Goal: Go to known website: Access a specific website the user already knows

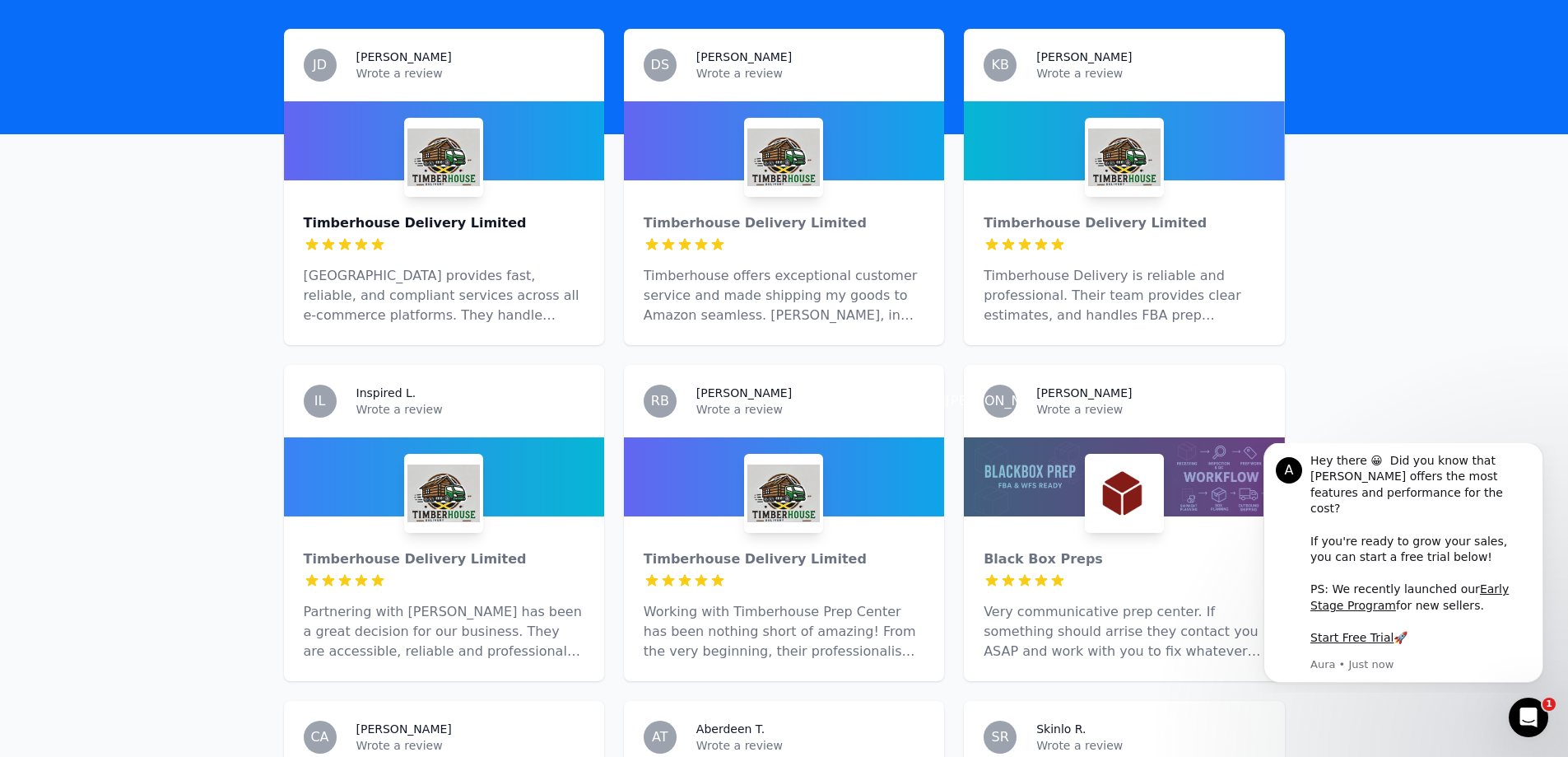
click at [473, 214] on div "Timberhouse Delivery Limited" at bounding box center [444, 224] width 280 height 20
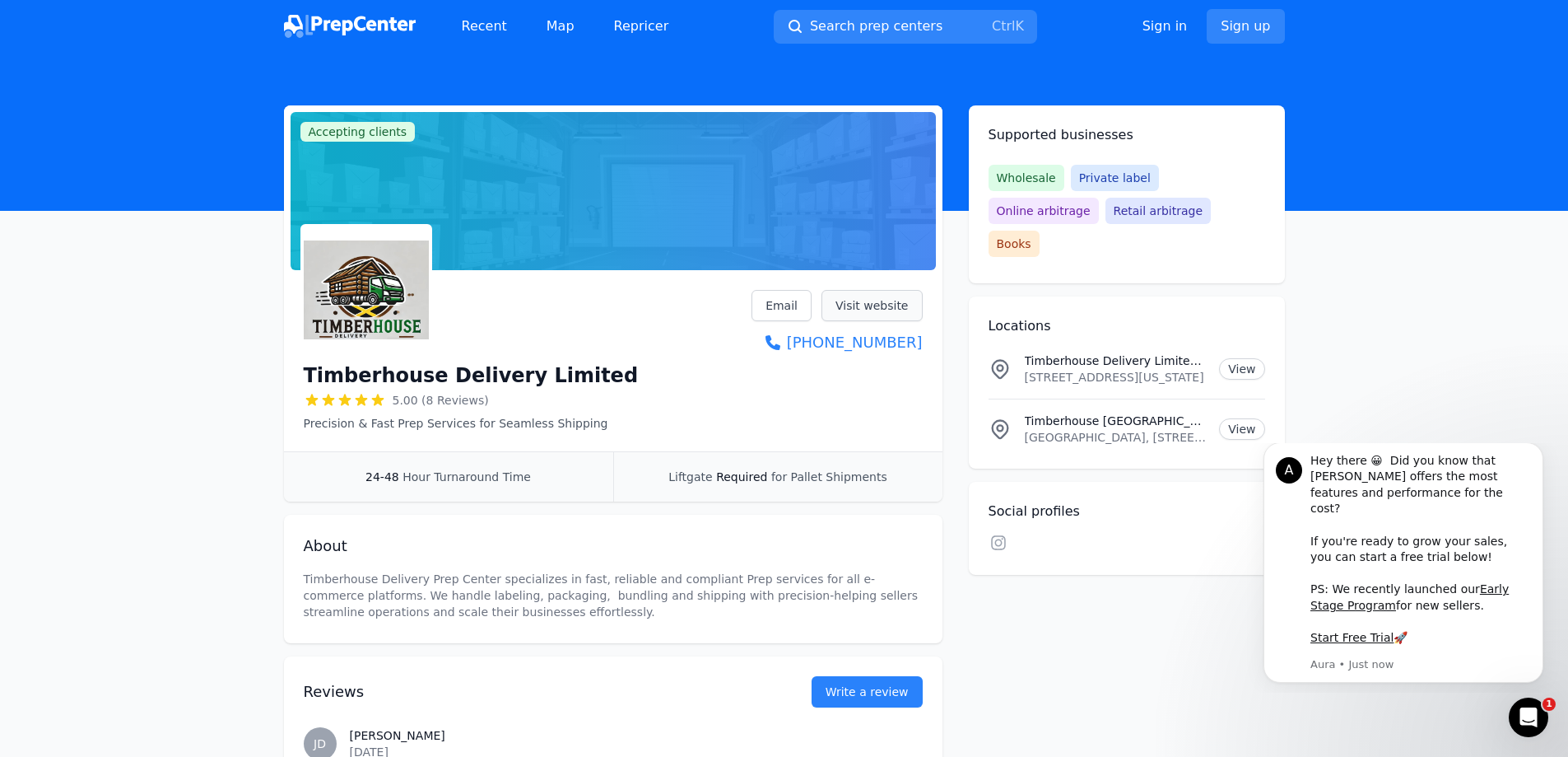
click at [863, 305] on link "Visit website" at bounding box center [872, 305] width 101 height 31
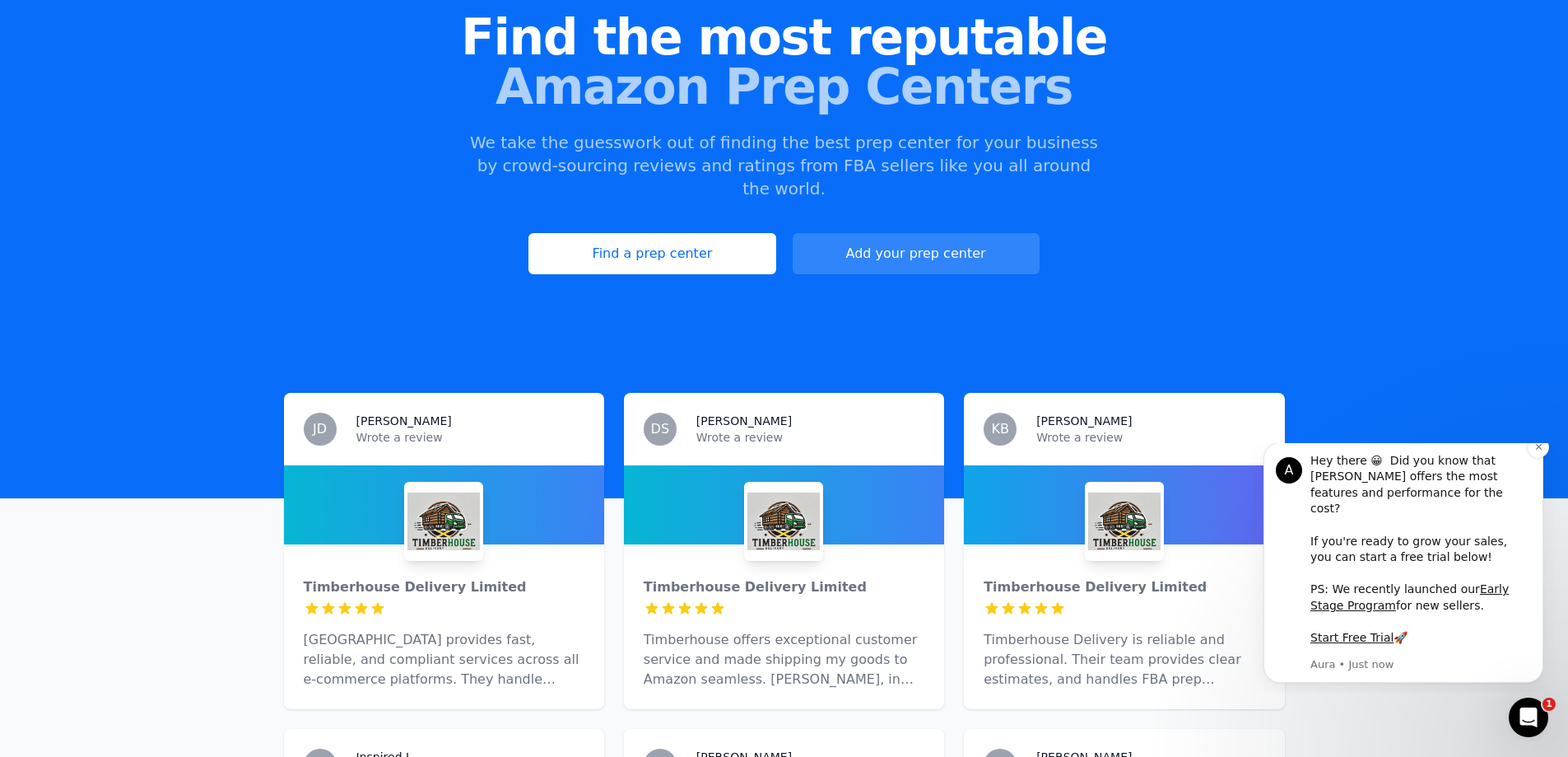
scroll to position [164, 0]
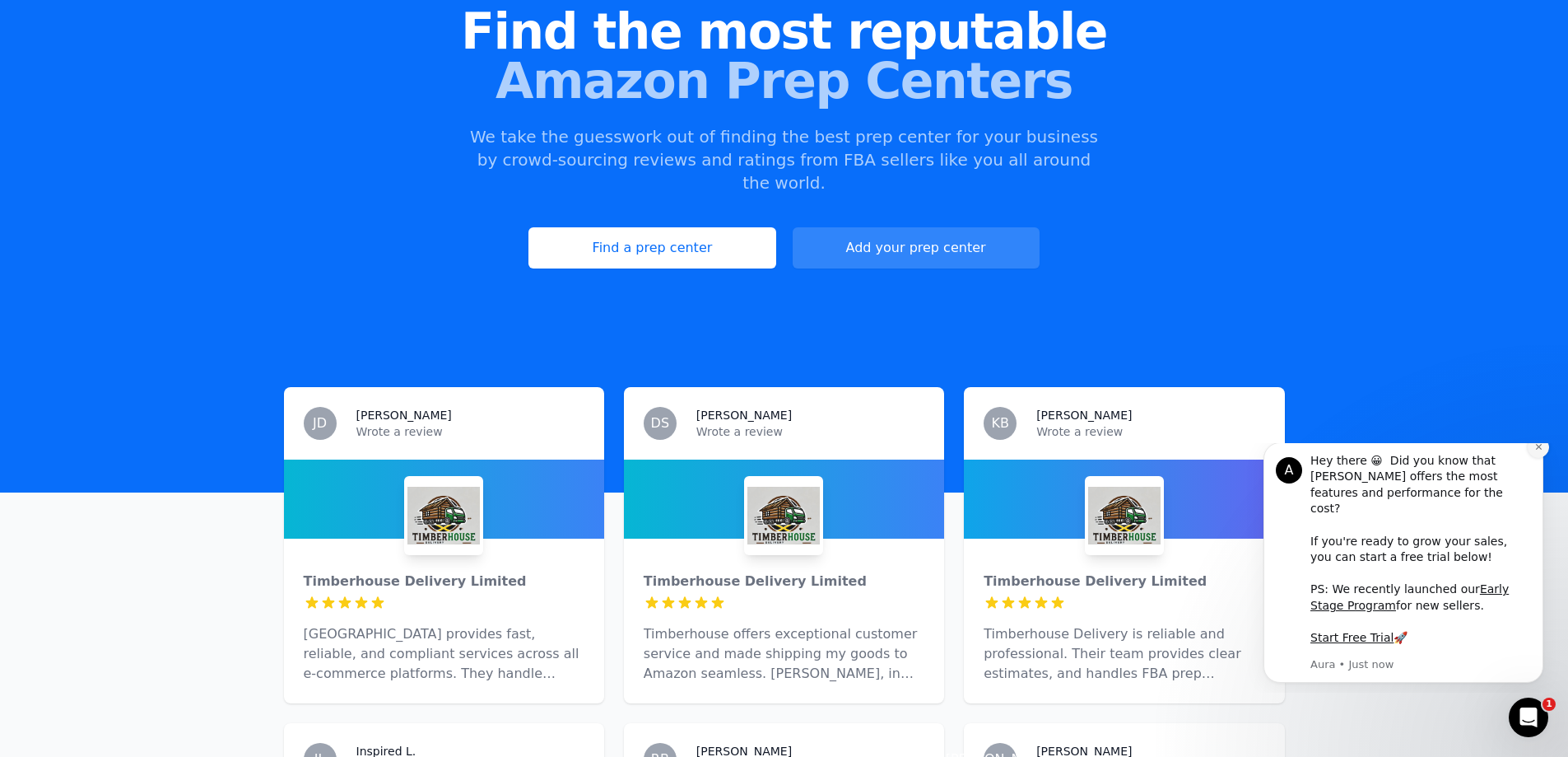
click at [1542, 452] on icon "Dismiss notification" at bounding box center [1539, 447] width 9 height 9
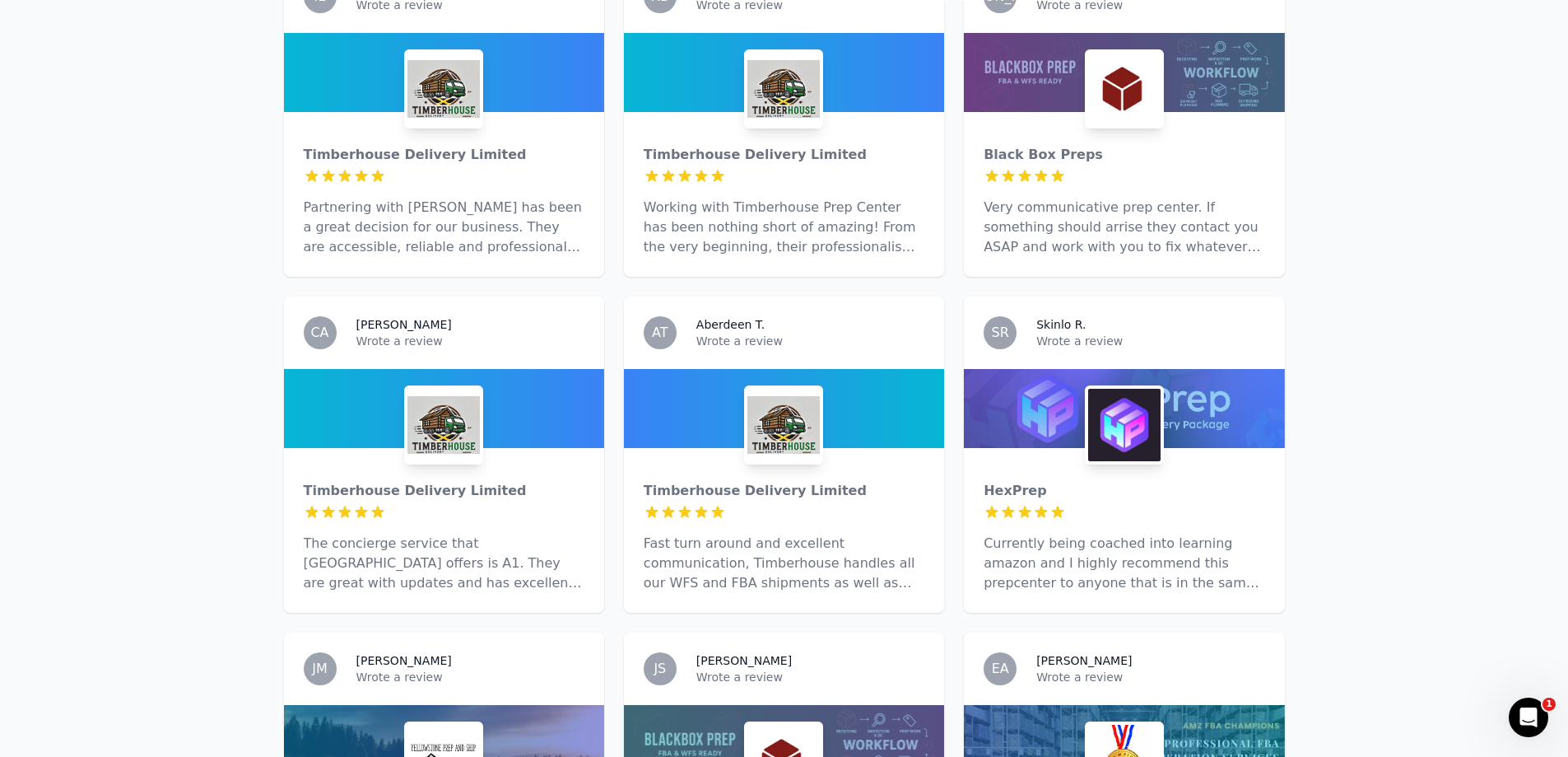
scroll to position [1153, 0]
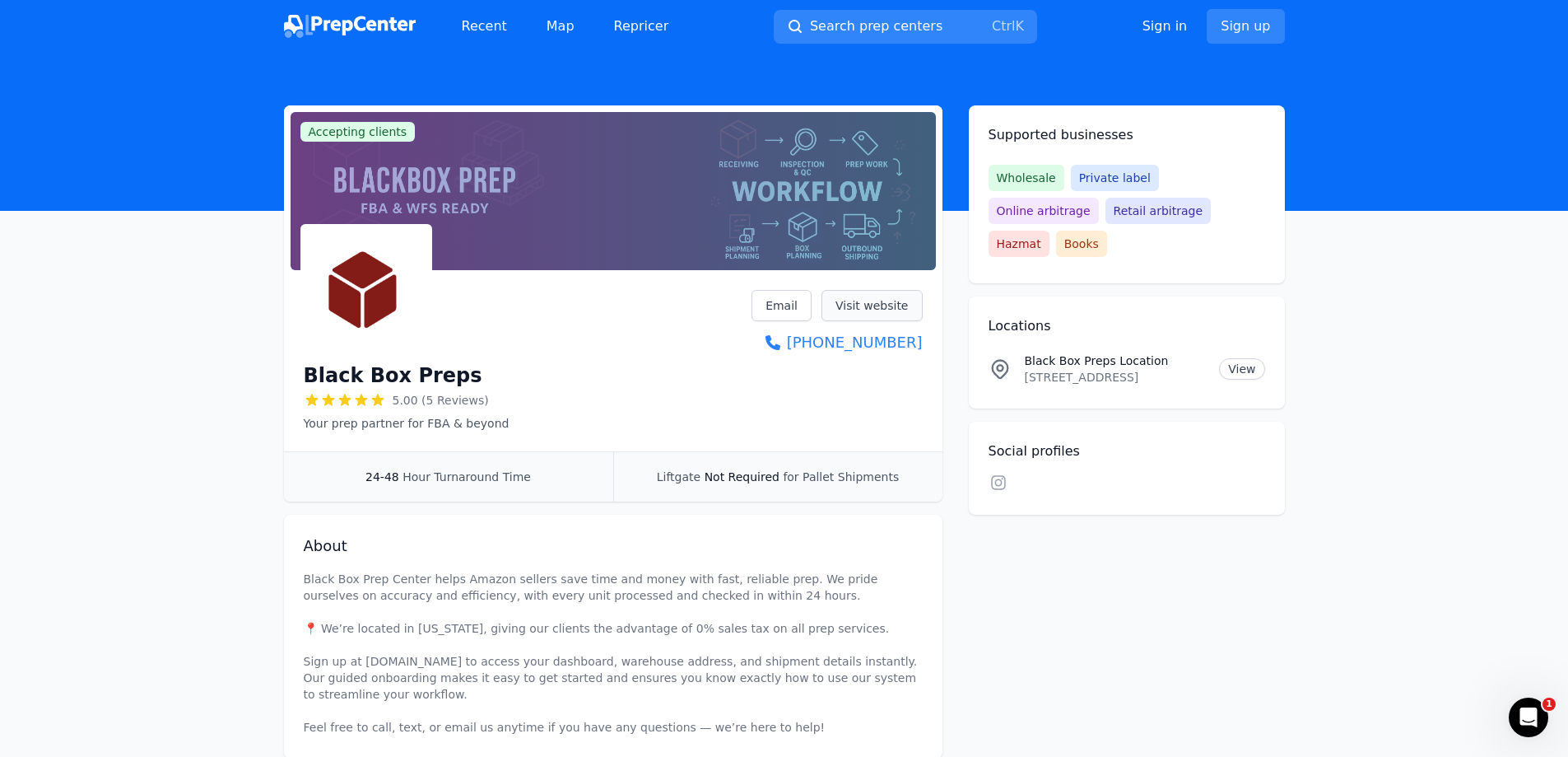
click at [857, 296] on link "Visit website" at bounding box center [872, 305] width 101 height 31
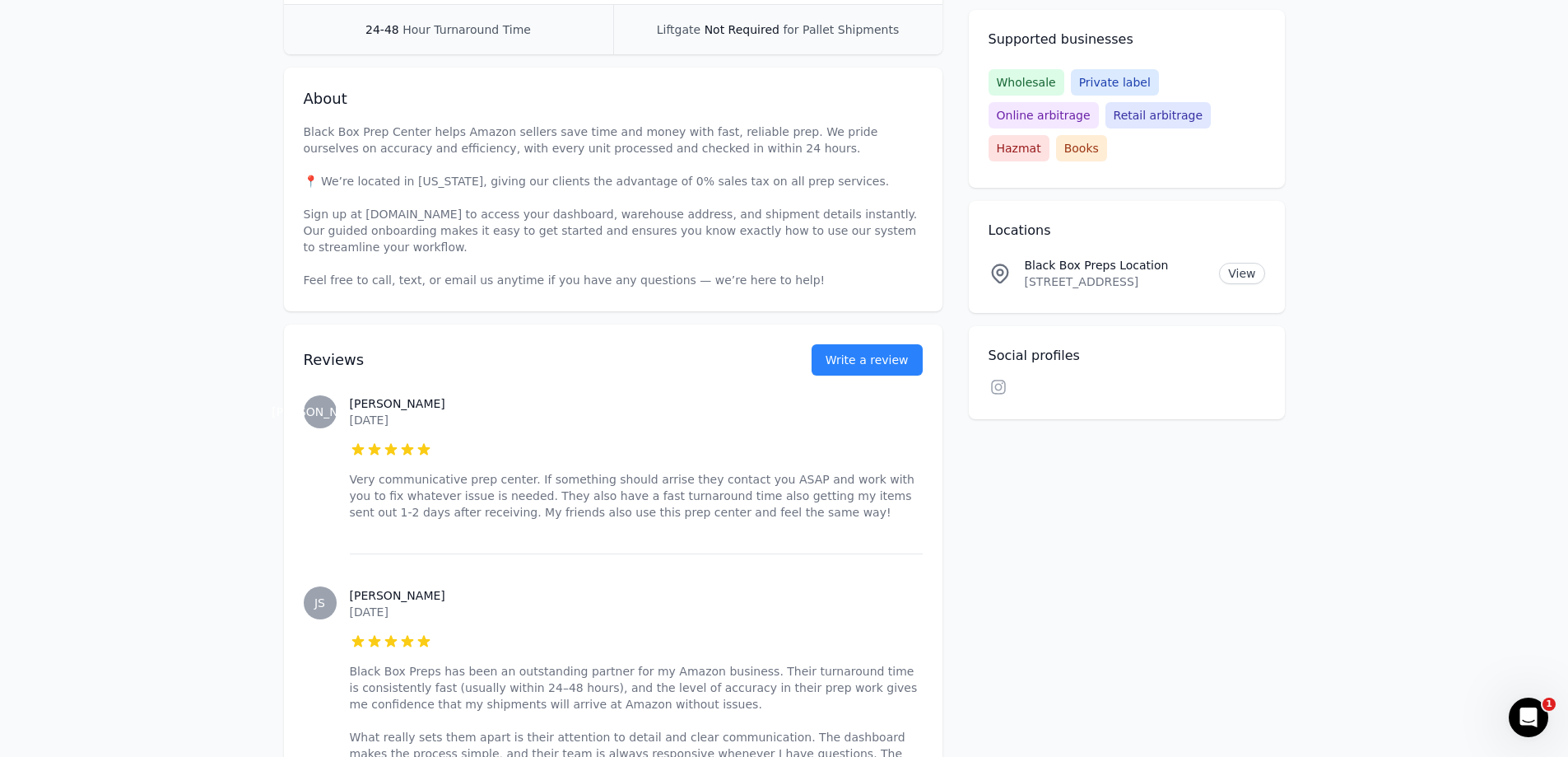
scroll to position [577, 0]
